Goal: Task Accomplishment & Management: Use online tool/utility

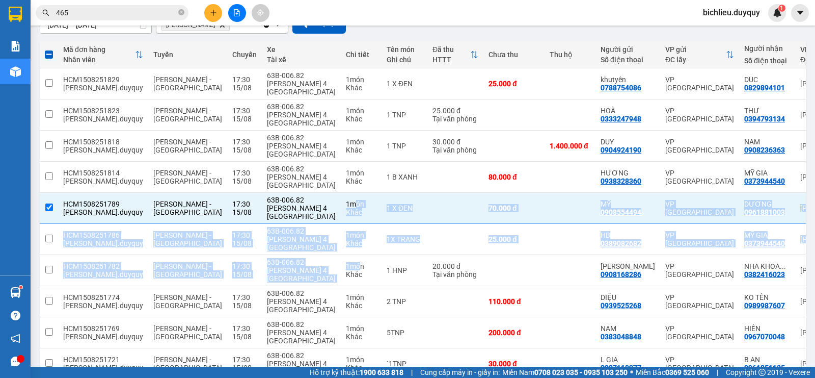
scroll to position [1, 0]
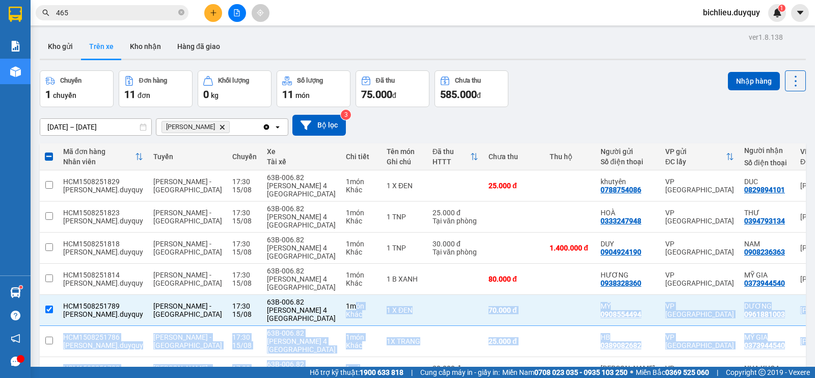
click at [116, 51] on button "Trên xe" at bounding box center [101, 46] width 41 height 24
click at [105, 52] on button "Trên xe" at bounding box center [101, 46] width 41 height 24
click at [152, 41] on button "Kho nhận" at bounding box center [145, 46] width 47 height 24
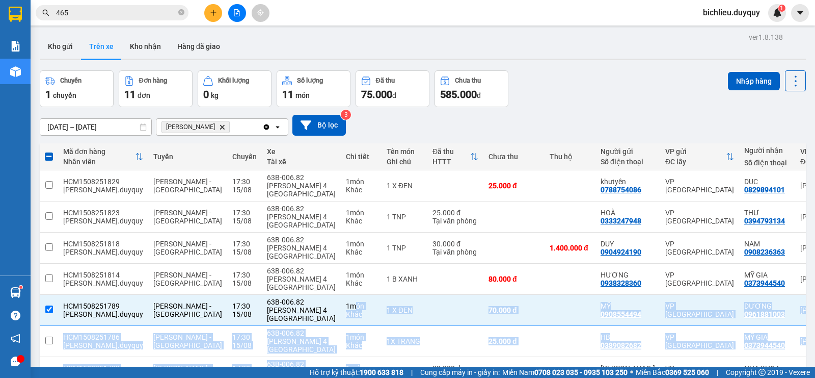
click at [150, 65] on div "ver 1.8.138 Kho gửi Trên xe [PERSON_NAME] Hàng đã giao Chuyến 1 chuyến Đơn hàng…" at bounding box center [423, 289] width 775 height 519
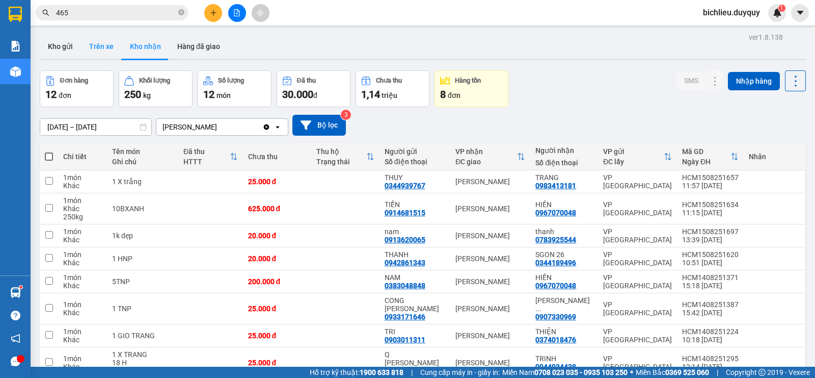
click at [97, 54] on button "Trên xe" at bounding box center [101, 46] width 41 height 24
type input "[DATE] – [DATE]"
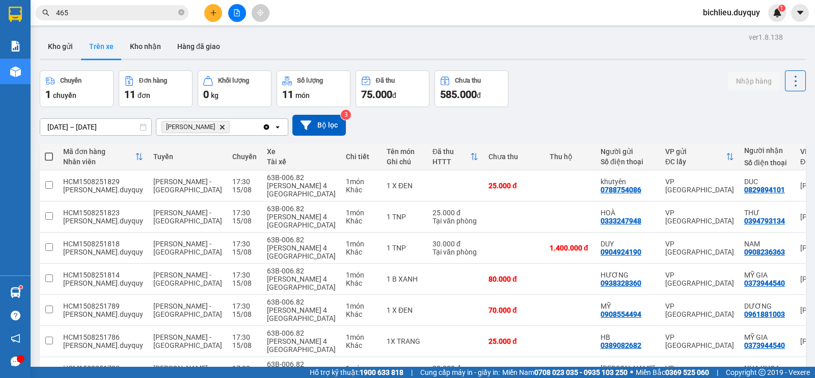
scroll to position [102, 0]
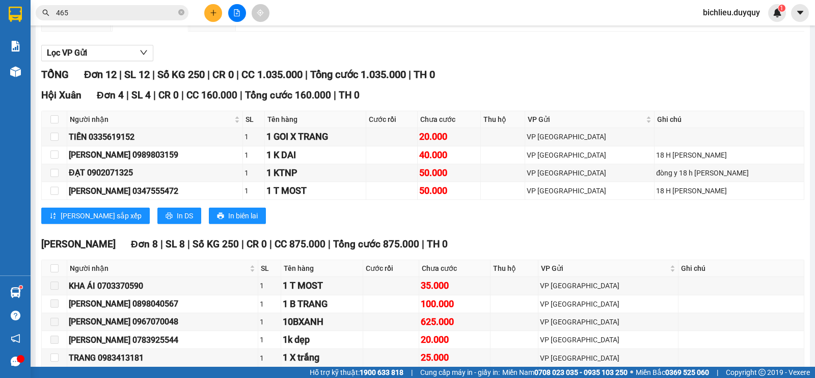
click at [783, 216] on div "Hội [PERSON_NAME] 4 | SL 4 | CR 0 | CC 160.000 | [PERSON_NAME] 160.000 | TH 0 N…" at bounding box center [422, 160] width 763 height 144
click at [786, 217] on div "Hội [PERSON_NAME] 4 | SL 4 | CR 0 | CC 160.000 | [PERSON_NAME] 160.000 | TH 0 N…" at bounding box center [422, 160] width 763 height 144
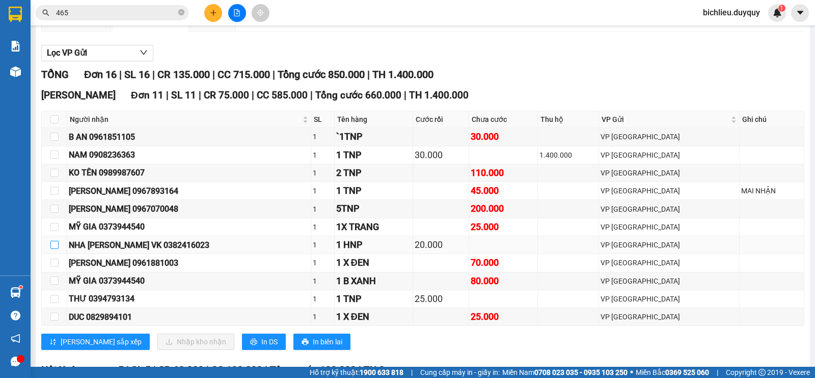
drag, startPoint x: 53, startPoint y: 255, endPoint x: 58, endPoint y: 262, distance: 8.5
click at [54, 249] on input "checkbox" at bounding box center [54, 245] width 8 height 8
checkbox input "true"
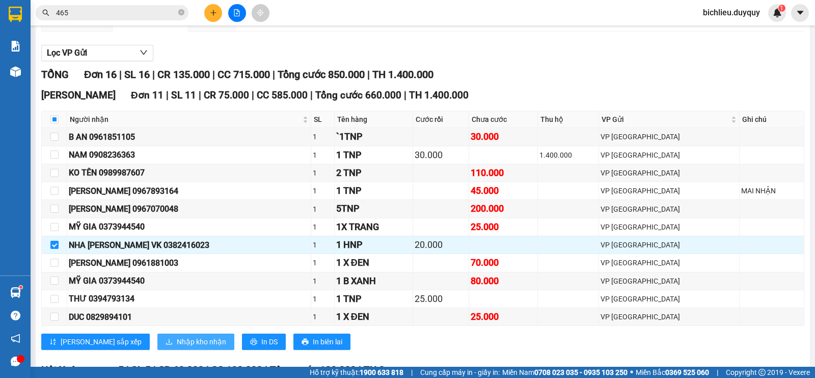
click at [177, 347] on span "Nhập kho nhận" at bounding box center [201, 341] width 49 height 11
